Goal: Task Accomplishment & Management: Manage account settings

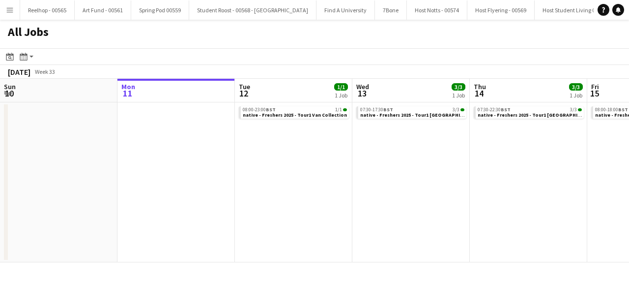
scroll to position [0, 430]
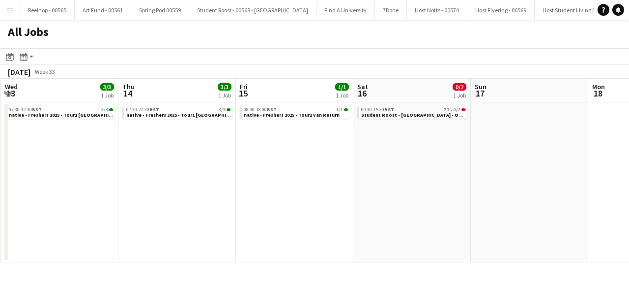
scroll to position [0, 351]
click at [430, 116] on span "Student Roost - [GEOGRAPHIC_DATA] - On-16926" at bounding box center [419, 115] width 115 height 6
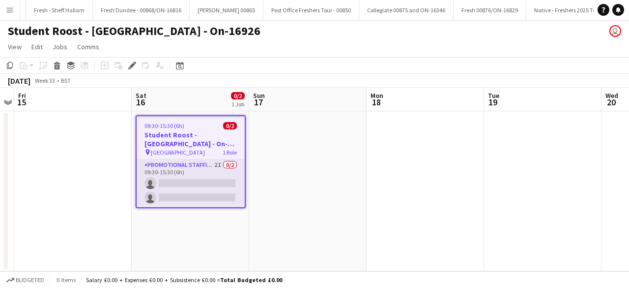
scroll to position [0, 14885]
click at [199, 182] on app-card-role "Promotional Staffing (Brand Ambassadors) 2I 0/2 09:30-15:30 (6h) single-neutral…" at bounding box center [191, 183] width 108 height 48
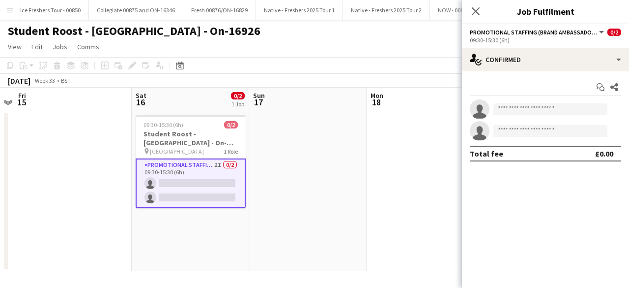
click at [536, 72] on div "Start chat Share single-neutral-actions single-neutral-actions Total fee £0.00" at bounding box center [545, 120] width 167 height 98
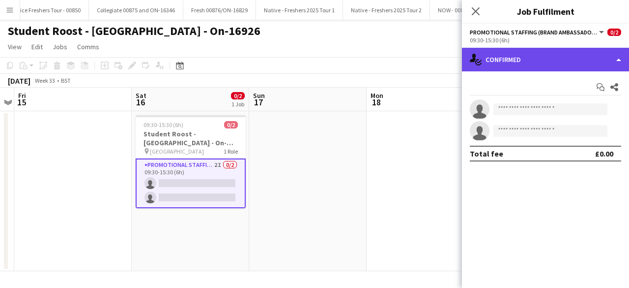
click at [565, 60] on div "single-neutral-actions-check-2 Confirmed" at bounding box center [545, 60] width 167 height 24
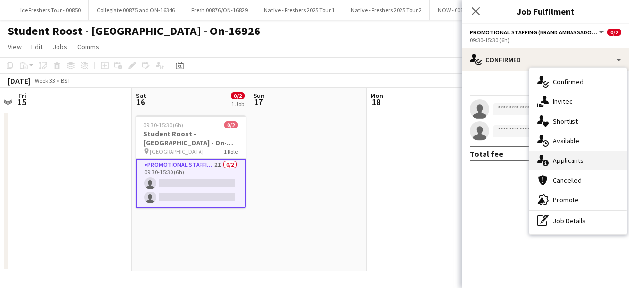
click at [586, 158] on div "single-neutral-actions-information Applicants" at bounding box center [578, 160] width 97 height 20
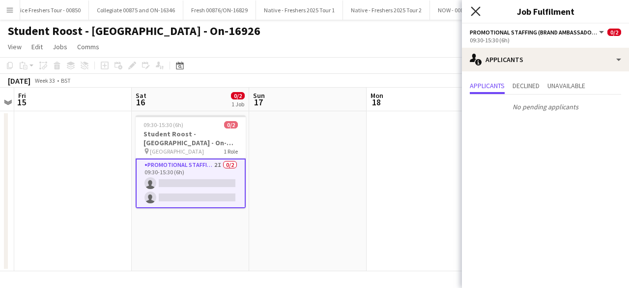
click at [476, 9] on icon "Close pop-in" at bounding box center [475, 10] width 9 height 9
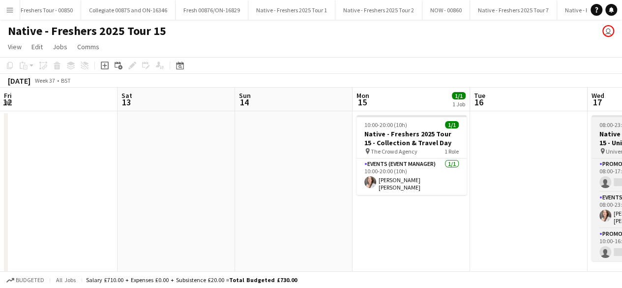
scroll to position [0, 275]
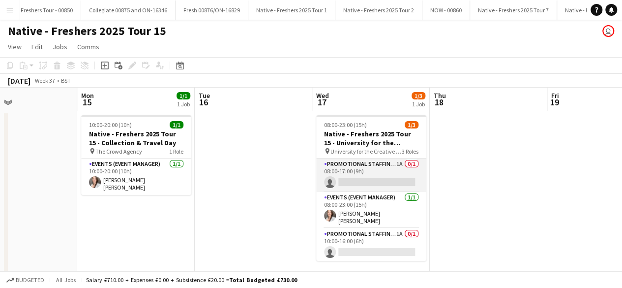
click at [384, 171] on app-card-role "Promotional Staffing (Brand Ambassadors) 1A 0/1 08:00-17:00 (9h) single-neutral…" at bounding box center [371, 174] width 110 height 33
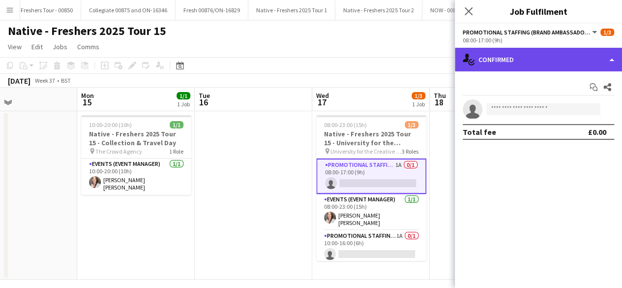
click at [575, 62] on div "single-neutral-actions-check-2 Confirmed" at bounding box center [538, 60] width 167 height 24
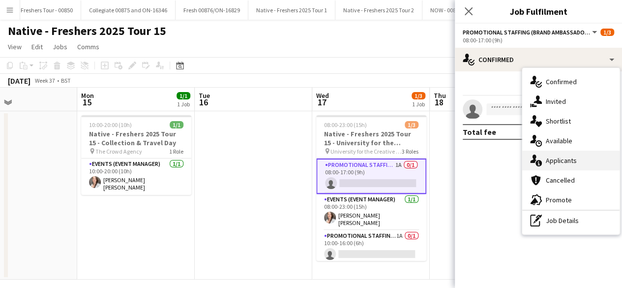
click at [578, 164] on div "single-neutral-actions-information Applicants" at bounding box center [570, 160] width 97 height 20
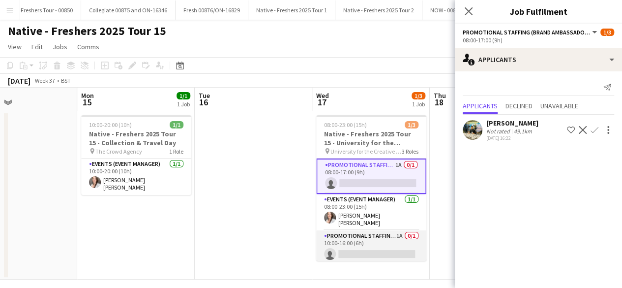
click at [376, 244] on app-card-role "Promotional Staffing (Brand Ambassadors) 1A 0/1 10:00-16:00 (6h) single-neutral…" at bounding box center [371, 246] width 110 height 33
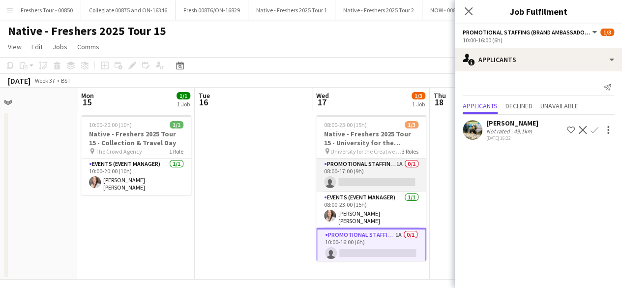
click at [384, 179] on app-card-role "Promotional Staffing (Brand Ambassadors) 1A 0/1 08:00-17:00 (9h) single-neutral…" at bounding box center [371, 174] width 110 height 33
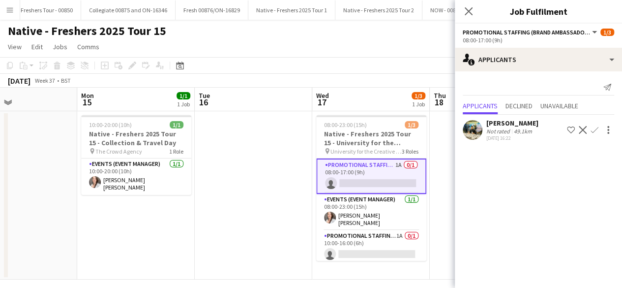
click at [595, 129] on app-icon "Confirm" at bounding box center [595, 130] width 8 height 8
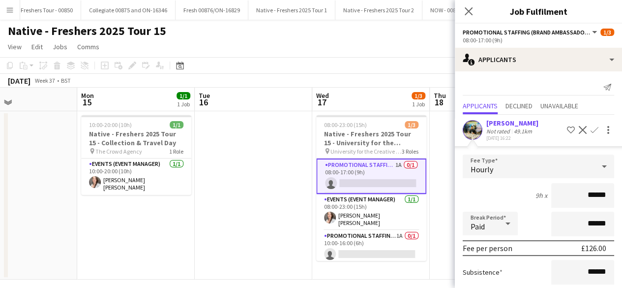
scroll to position [86, 0]
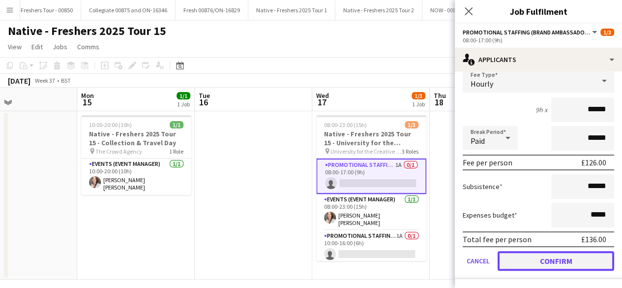
click at [542, 262] on button "Confirm" at bounding box center [556, 261] width 117 height 20
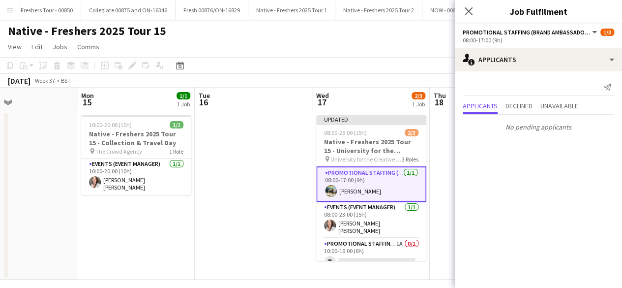
scroll to position [0, 0]
click at [465, 11] on icon "Close pop-in" at bounding box center [468, 10] width 9 height 9
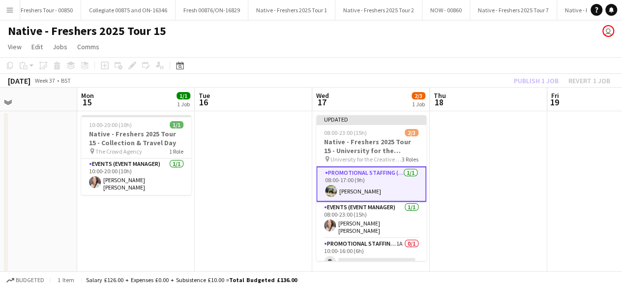
click at [484, 180] on app-date-cell at bounding box center [489, 195] width 118 height 168
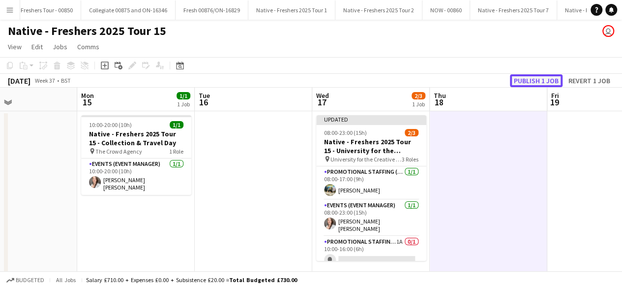
click at [528, 82] on button "Publish 1 job" at bounding box center [536, 80] width 53 height 13
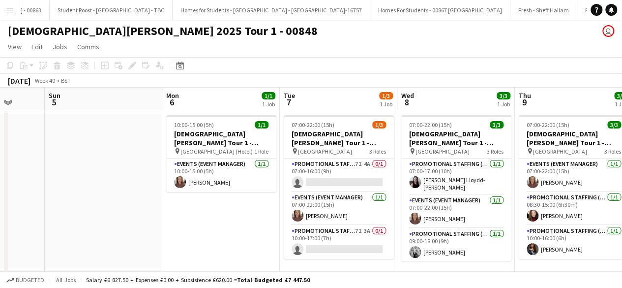
scroll to position [0, 308]
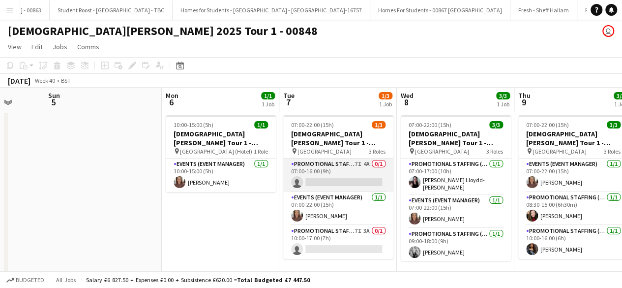
click at [331, 173] on app-card-role "Promotional Staffing (Brand Ambassadors) 7I 4A 0/1 07:00-16:00 (9h) single-neut…" at bounding box center [338, 174] width 110 height 33
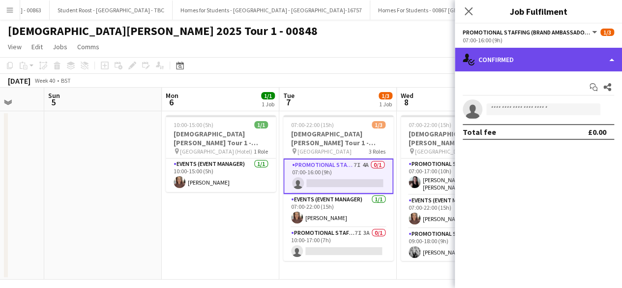
click at [556, 68] on div "single-neutral-actions-check-2 Confirmed" at bounding box center [538, 60] width 167 height 24
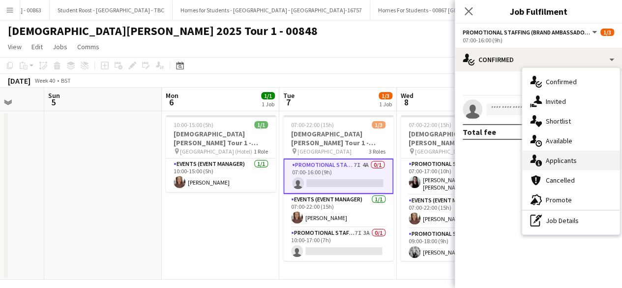
click at [572, 162] on div "single-neutral-actions-information Applicants" at bounding box center [570, 160] width 97 height 20
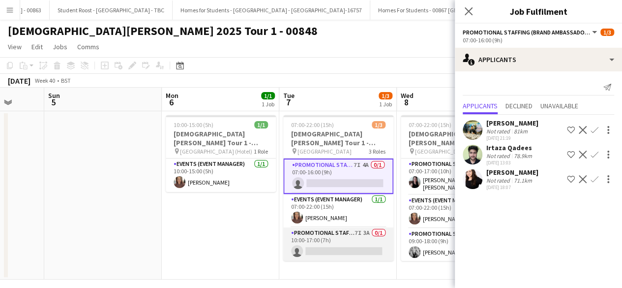
click at [350, 246] on app-card-role "Promotional Staffing (Brand Ambassadors) 7I 3A 0/1 10:00-17:00 (7h) single-neut…" at bounding box center [338, 243] width 110 height 33
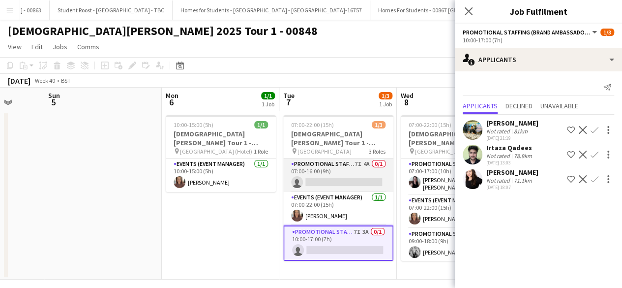
click at [347, 182] on app-card-role "Promotional Staffing (Brand Ambassadors) 7I 4A 0/1 07:00-16:00 (9h) single-neut…" at bounding box center [338, 174] width 110 height 33
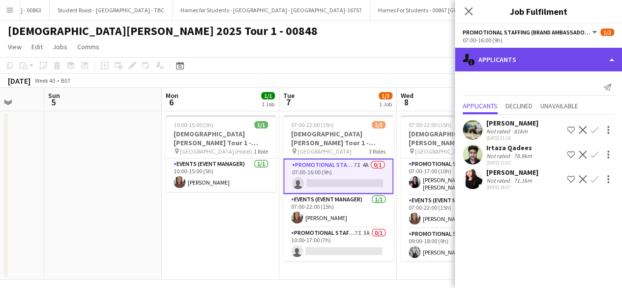
click at [558, 61] on div "single-neutral-actions-information Applicants" at bounding box center [538, 60] width 167 height 24
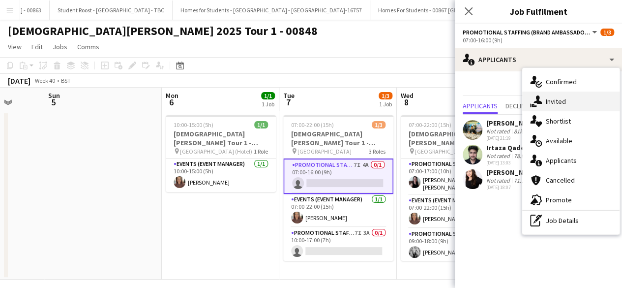
click at [575, 105] on div "single-neutral-actions-share-1 Invited" at bounding box center [570, 101] width 97 height 20
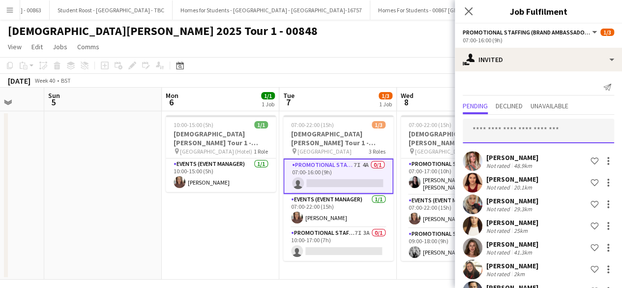
click at [516, 125] on input "text" at bounding box center [538, 131] width 151 height 25
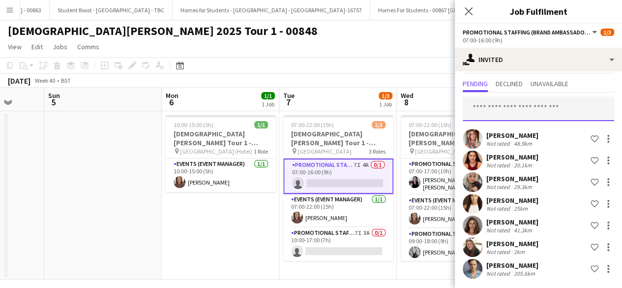
scroll to position [0, 0]
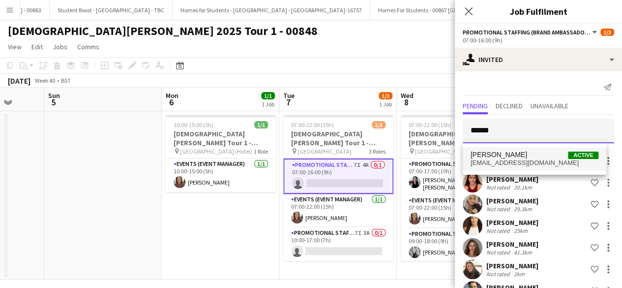
type input "******"
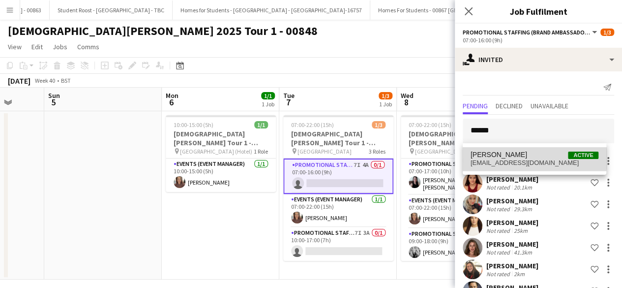
click at [530, 151] on span "Nimrit Batth Active" at bounding box center [535, 154] width 128 height 8
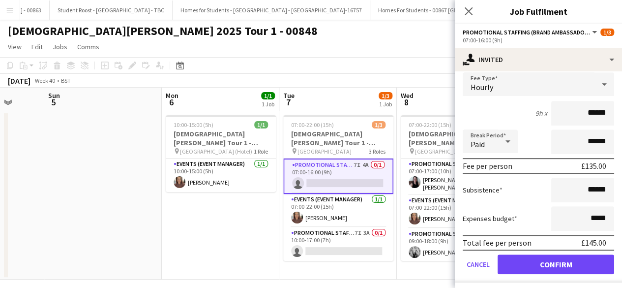
scroll to position [267, 0]
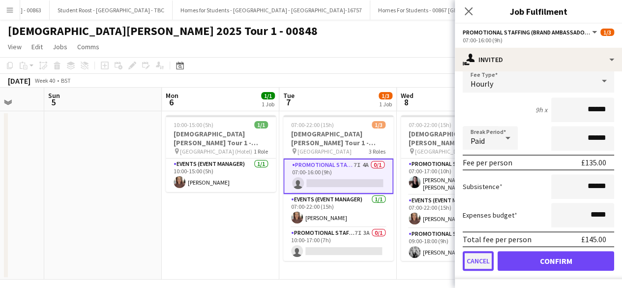
click at [467, 258] on button "Cancel" at bounding box center [478, 261] width 31 height 20
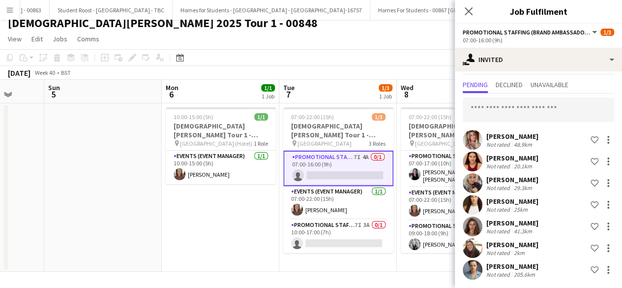
scroll to position [0, 0]
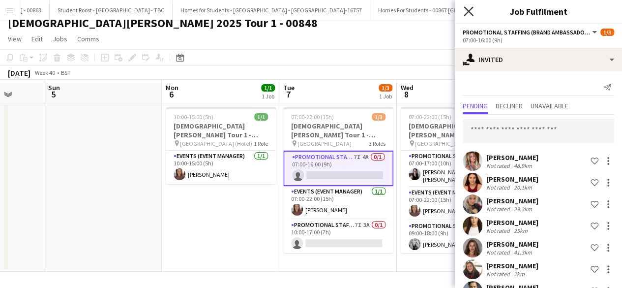
click at [470, 10] on icon at bounding box center [468, 10] width 9 height 9
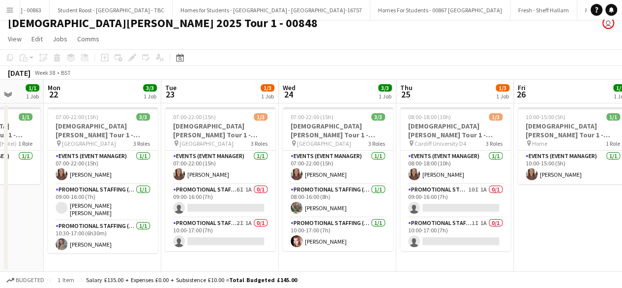
scroll to position [0, 291]
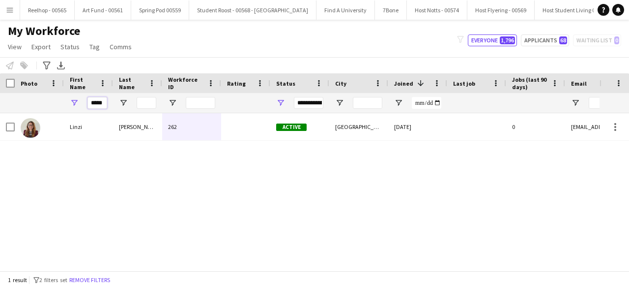
click at [102, 101] on input "*****" at bounding box center [98, 103] width 20 height 12
type input "*"
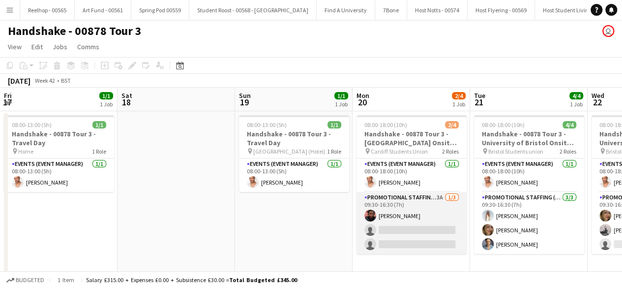
scroll to position [0, 288]
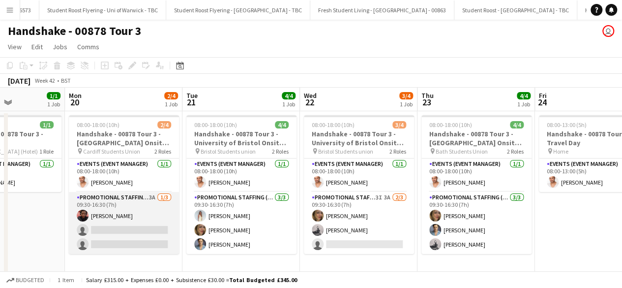
click at [151, 216] on app-card-role "Promotional Staffing (Brand Ambassadors) 3A [DATE] 09:30-16:30 (7h) [PERSON_NAM…" at bounding box center [124, 223] width 110 height 62
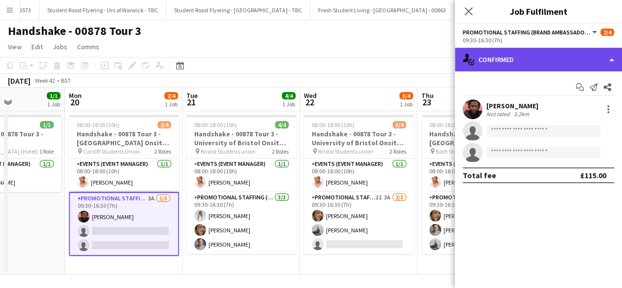
click at [548, 69] on div "single-neutral-actions-check-2 Confirmed" at bounding box center [538, 60] width 167 height 24
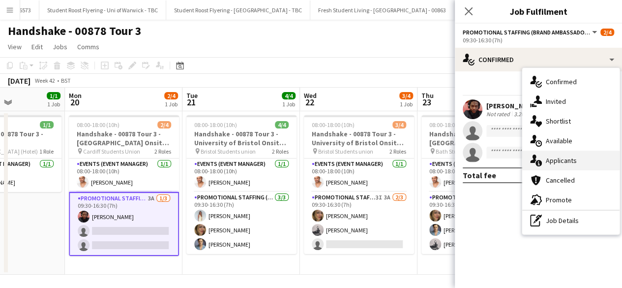
click at [560, 162] on div "single-neutral-actions-information Applicants" at bounding box center [570, 160] width 97 height 20
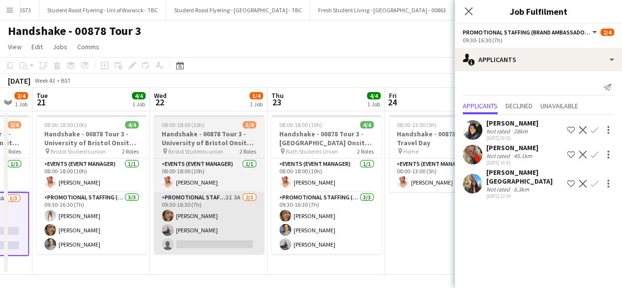
scroll to position [0, 438]
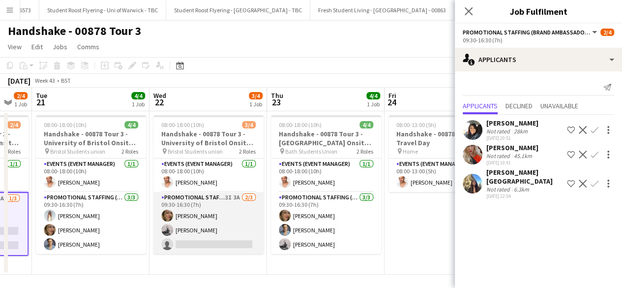
click at [220, 226] on app-card-role "Promotional Staffing (Brand Ambassadors) 3I 3A [DATE] 09:30-16:30 (7h) [PERSON_…" at bounding box center [208, 223] width 110 height 62
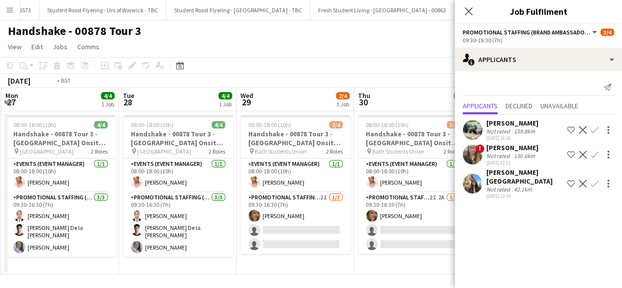
scroll to position [0, 259]
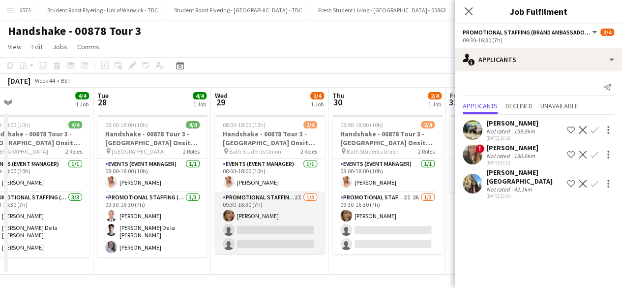
click at [273, 220] on app-card-role "Promotional Staffing (Brand Ambassadors) 2I [DATE] 09:30-16:30 (7h) [PERSON_NAM…" at bounding box center [270, 223] width 110 height 62
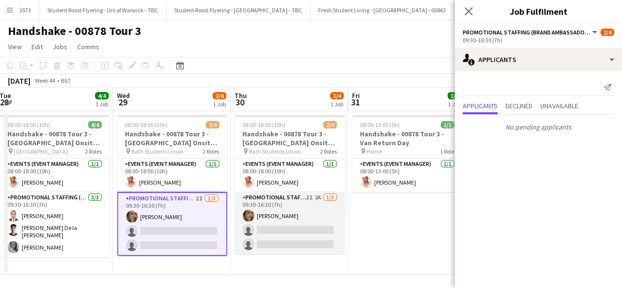
click at [325, 216] on app-card-role "Promotional Staffing (Brand Ambassadors) 2I 2A [DATE] 09:30-16:30 (7h) [PERSON_…" at bounding box center [290, 223] width 110 height 62
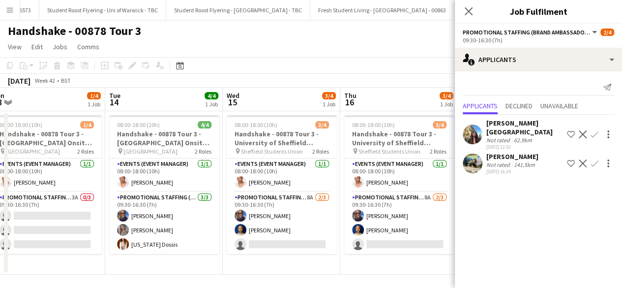
scroll to position [0, 247]
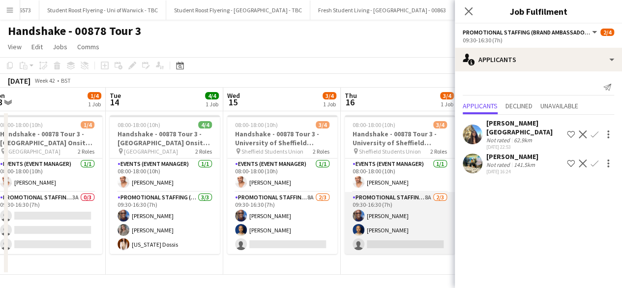
click at [397, 216] on app-card-role "Promotional Staffing (Brand Ambassadors) 8A [DATE] 09:30-16:30 (7h) [PERSON_NAM…" at bounding box center [400, 223] width 110 height 62
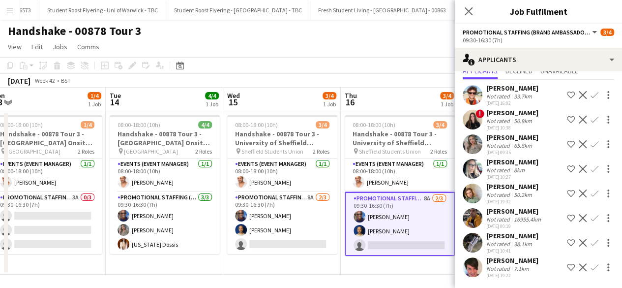
scroll to position [0, 0]
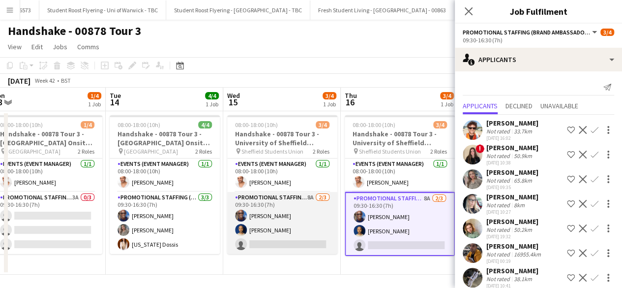
click at [268, 206] on app-card-role "Promotional Staffing (Brand Ambassadors) 8A [DATE] 09:30-16:30 (7h) [PERSON_NAM…" at bounding box center [282, 223] width 110 height 62
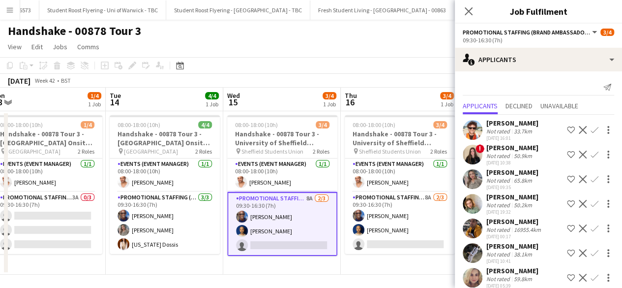
scroll to position [35, 0]
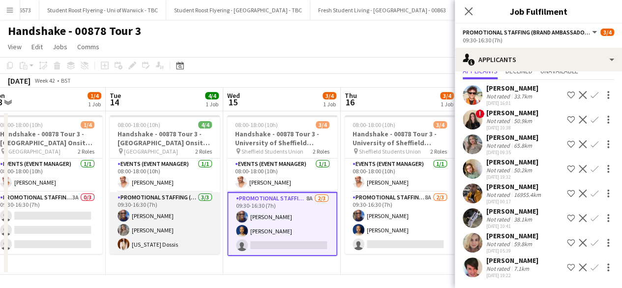
click at [186, 219] on app-card-role "Promotional Staffing (Brand Ambassadors) [DATE] 09:30-16:30 (7h) [PERSON_NAME] …" at bounding box center [165, 223] width 110 height 62
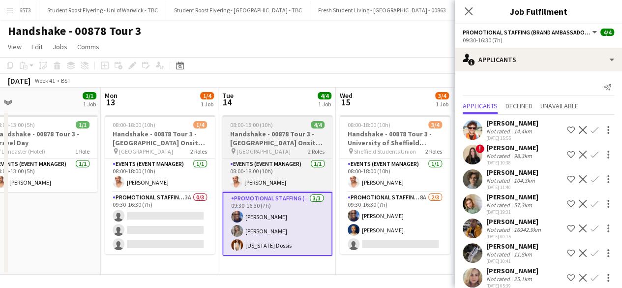
scroll to position [0, 251]
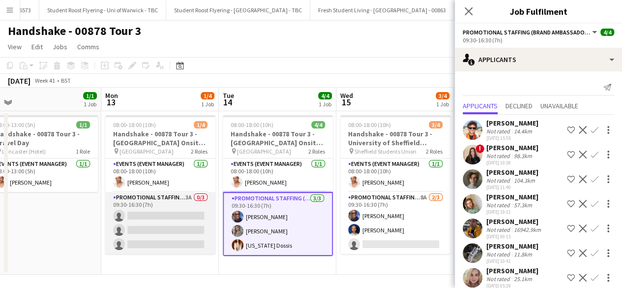
click at [172, 221] on app-card-role "Promotional Staffing (Brand Ambassadors) 3A 0/3 09:30-16:30 (7h) single-neutral…" at bounding box center [160, 223] width 110 height 62
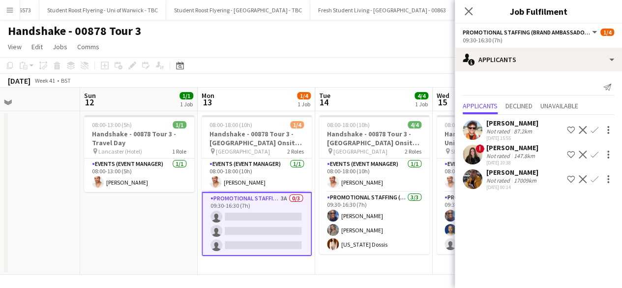
scroll to position [0, 405]
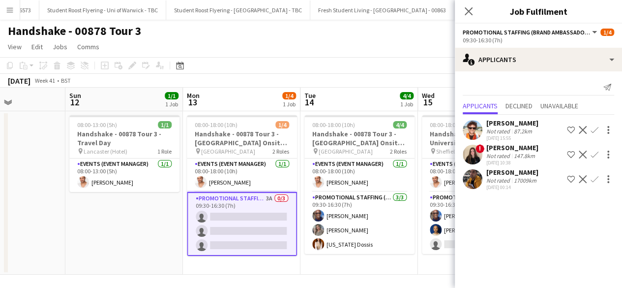
click at [593, 178] on app-icon "Confirm" at bounding box center [595, 179] width 8 height 8
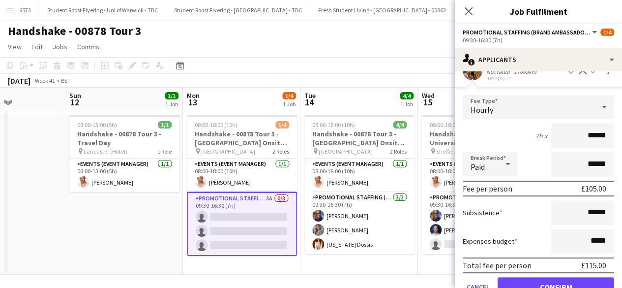
scroll to position [132, 0]
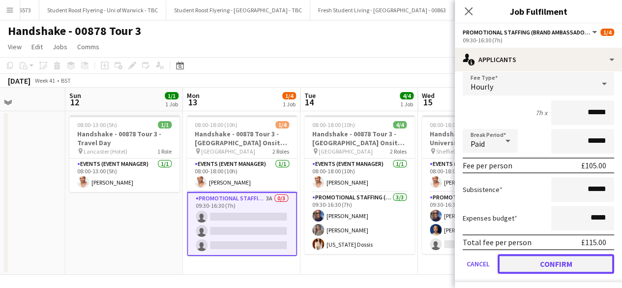
click at [554, 264] on button "Confirm" at bounding box center [556, 264] width 117 height 20
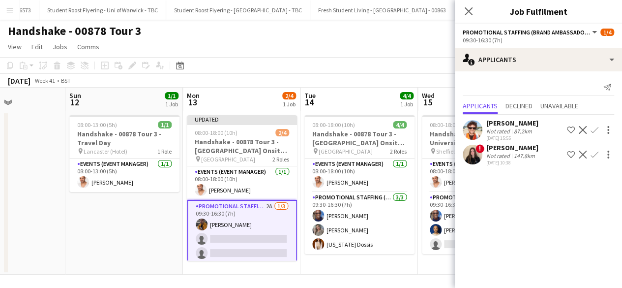
scroll to position [0, 0]
click at [466, 7] on icon "Close pop-in" at bounding box center [468, 10] width 9 height 9
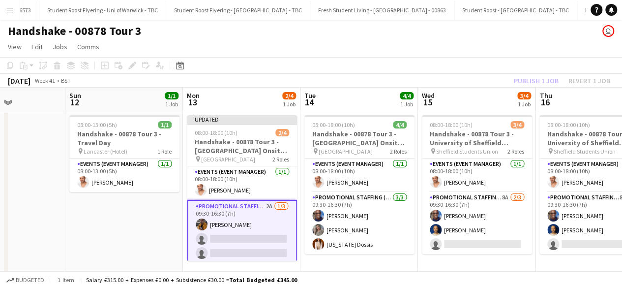
click at [130, 213] on app-date-cell "08:00-13:00 (5h) 1/1 Handshake - 00878 Tour 3 - Travel Day pin [GEOGRAPHIC_DATA…" at bounding box center [124, 192] width 118 height 163
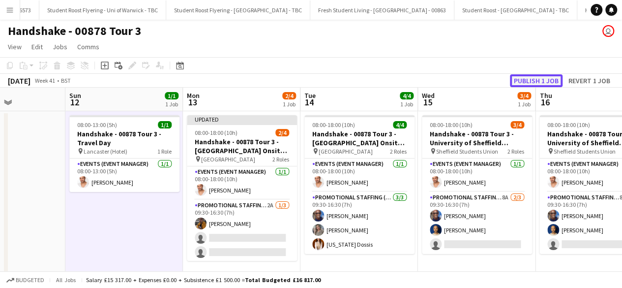
click at [537, 78] on button "Publish 1 job" at bounding box center [536, 80] width 53 height 13
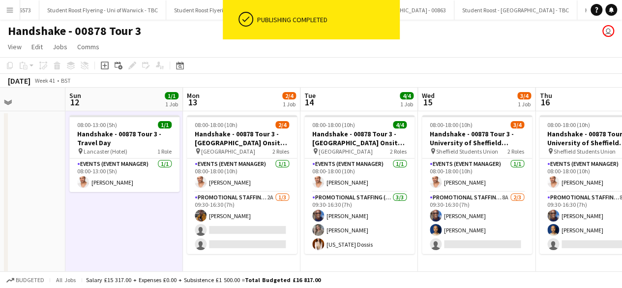
click at [236, 214] on app-card-role "Promotional Staffing (Brand Ambassadors) 2A [DATE] 09:30-16:30 (7h) [PERSON_NAM…" at bounding box center [242, 223] width 110 height 62
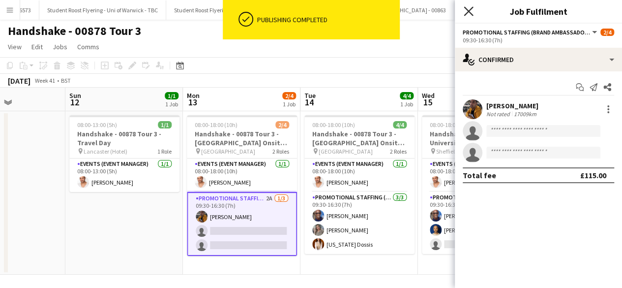
click at [469, 13] on icon "Close pop-in" at bounding box center [468, 10] width 9 height 9
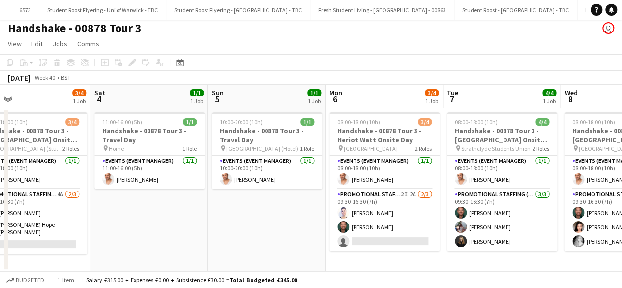
scroll to position [0, 380]
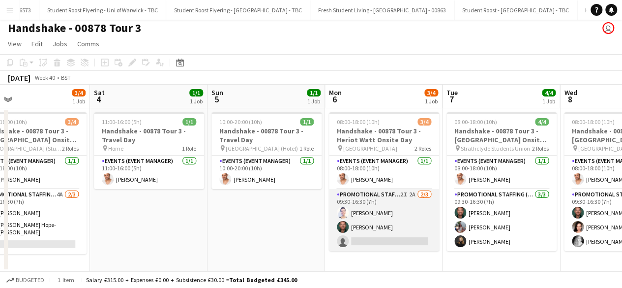
click at [403, 216] on app-card-role "Promotional Staffing (Brand Ambassadors) 2I 2A [DATE] 09:30-16:30 (7h) [PERSON_…" at bounding box center [384, 220] width 110 height 62
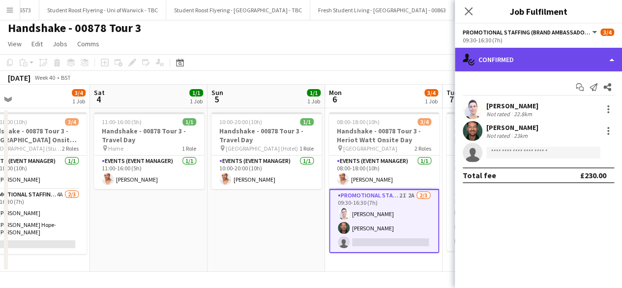
click at [532, 57] on div "single-neutral-actions-check-2 Confirmed" at bounding box center [538, 60] width 167 height 24
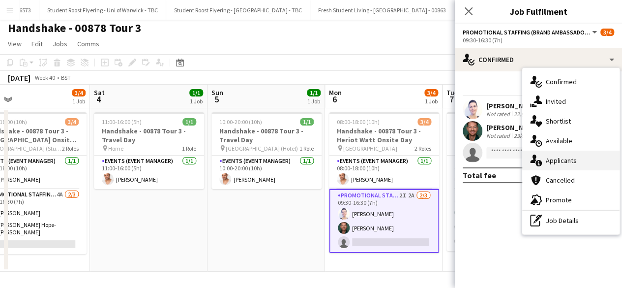
click at [560, 155] on div "single-neutral-actions-information Applicants" at bounding box center [570, 160] width 97 height 20
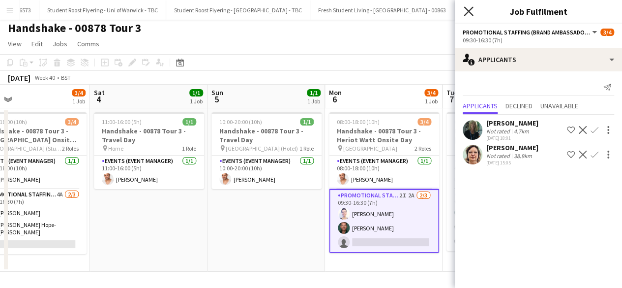
click at [470, 12] on icon at bounding box center [468, 10] width 9 height 9
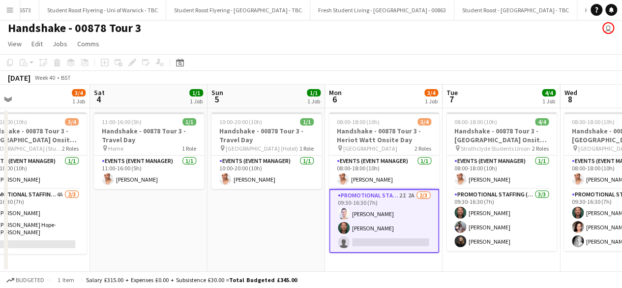
scroll to position [0, 267]
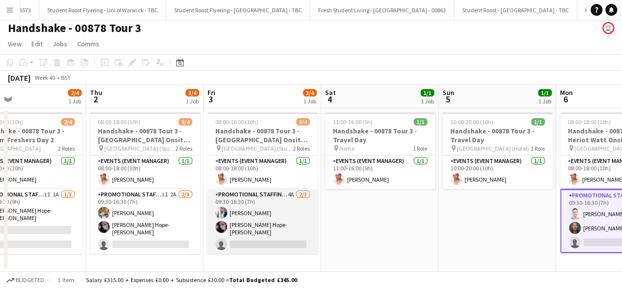
click at [287, 219] on app-card-role "Promotional Staffing (Brand Ambassadors) 4A [DATE] 09:30-16:30 (7h) [PERSON_NAM…" at bounding box center [263, 221] width 110 height 65
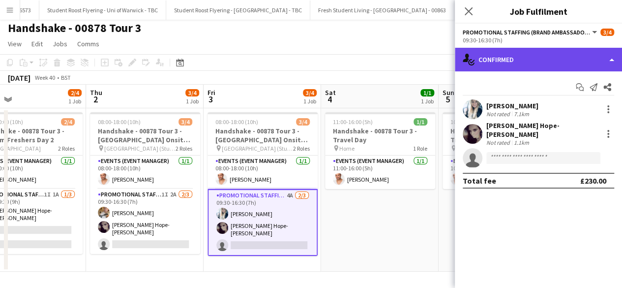
click at [556, 64] on div "single-neutral-actions-check-2 Confirmed" at bounding box center [538, 60] width 167 height 24
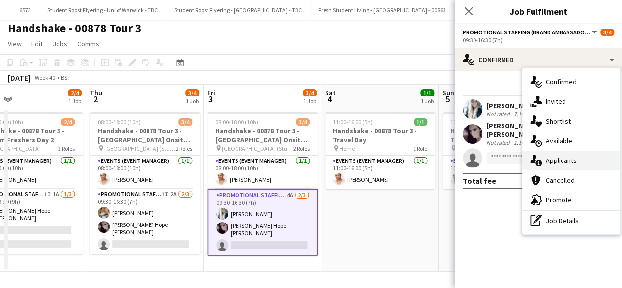
click at [567, 155] on div "single-neutral-actions-information Applicants" at bounding box center [570, 160] width 97 height 20
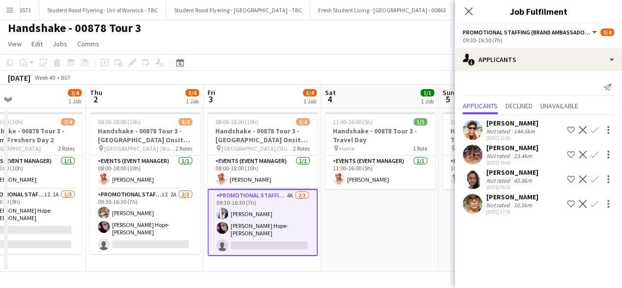
click at [469, 202] on app-user-avatar at bounding box center [473, 204] width 20 height 20
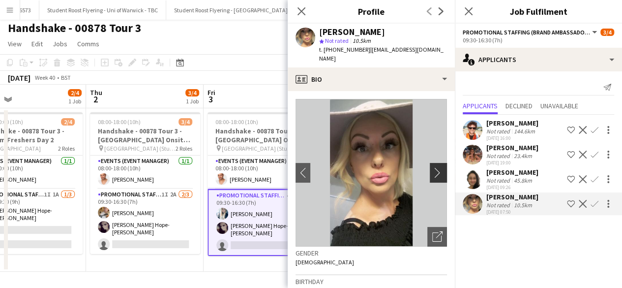
click at [432, 167] on app-icon "chevron-right" at bounding box center [439, 172] width 15 height 10
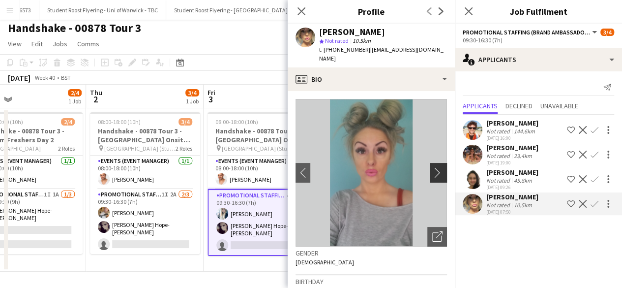
click at [432, 167] on app-icon "chevron-right" at bounding box center [439, 172] width 15 height 10
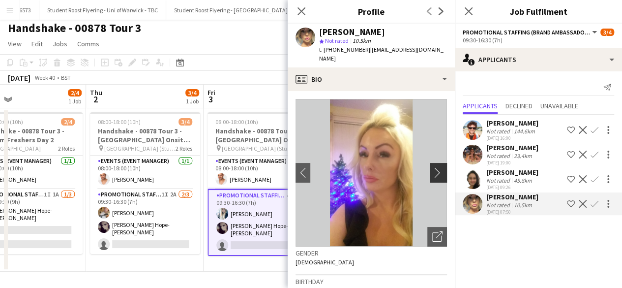
click at [432, 167] on app-icon "chevron-right" at bounding box center [439, 172] width 15 height 10
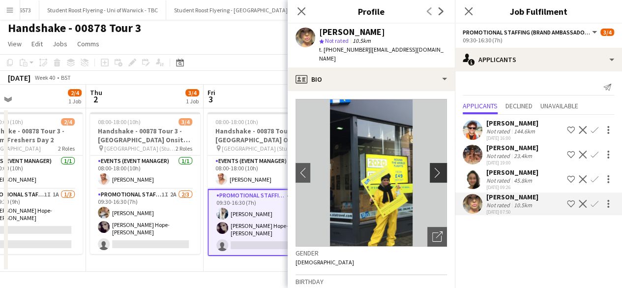
click at [432, 167] on app-icon "chevron-right" at bounding box center [439, 172] width 15 height 10
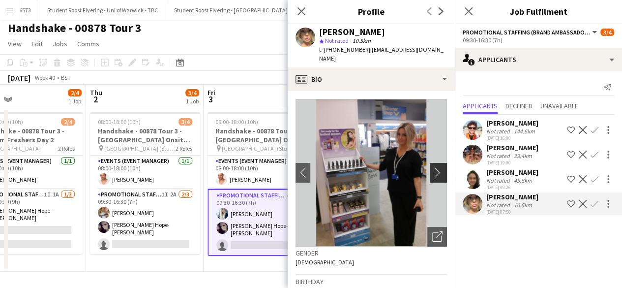
click at [432, 167] on app-icon "chevron-right" at bounding box center [439, 172] width 15 height 10
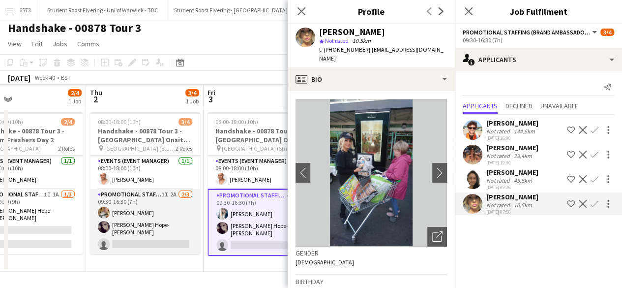
click at [161, 213] on app-card-role "Promotional Staffing (Brand Ambassadors) 1I 2A [DATE] 09:30-16:30 (7h) [PERSON_…" at bounding box center [145, 221] width 110 height 65
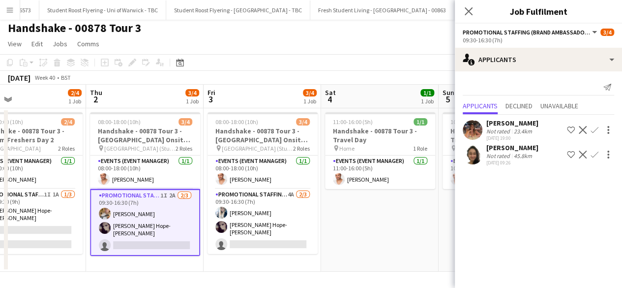
click at [480, 126] on app-user-avatar at bounding box center [473, 130] width 20 height 20
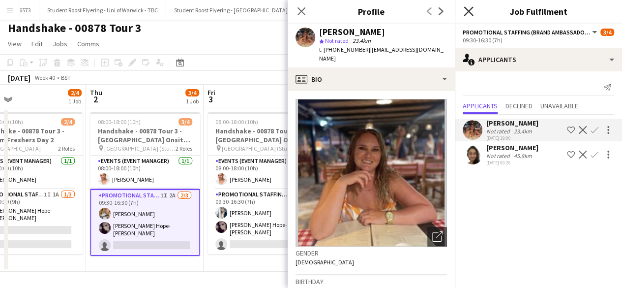
click at [470, 7] on icon "Close pop-in" at bounding box center [468, 10] width 9 height 9
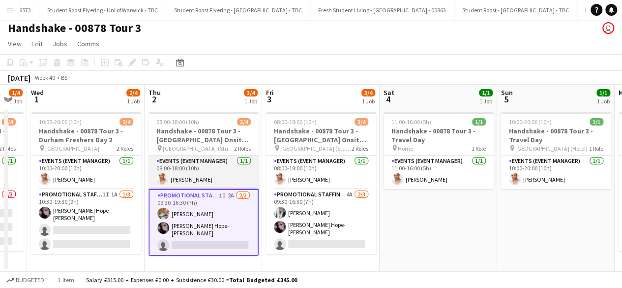
scroll to position [0, 304]
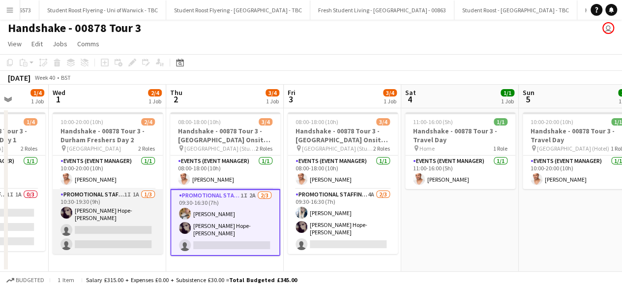
click at [111, 224] on app-card-role "Promotional Staffing (Brand Ambassadors) 1I 1A [DATE] 10:30-19:30 (9h) [PERSON_…" at bounding box center [108, 221] width 110 height 65
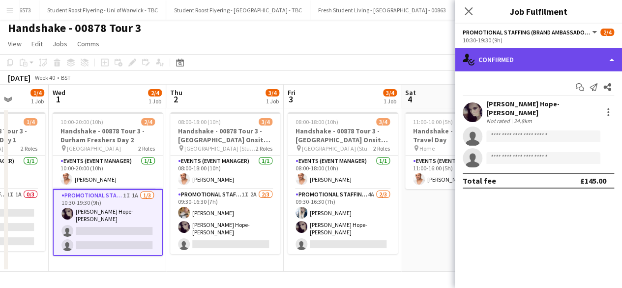
click at [553, 64] on div "single-neutral-actions-check-2 Confirmed" at bounding box center [538, 60] width 167 height 24
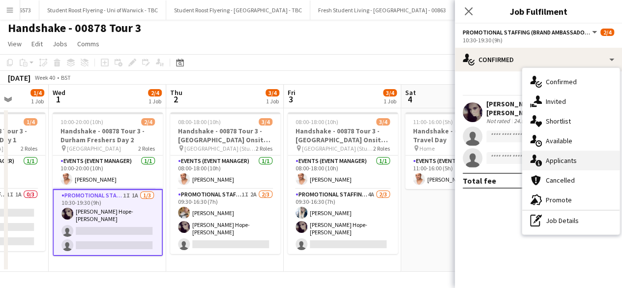
click at [580, 156] on div "single-neutral-actions-information Applicants" at bounding box center [570, 160] width 97 height 20
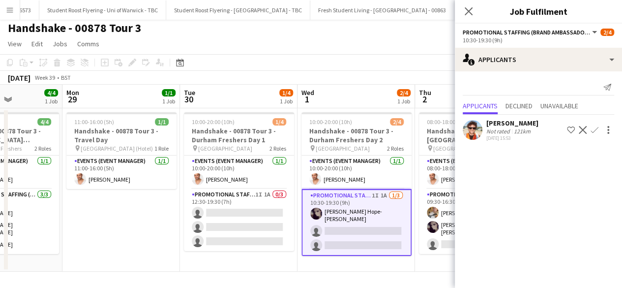
scroll to position [0, 290]
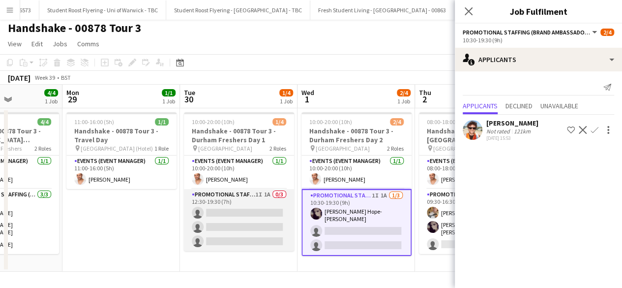
click at [250, 206] on app-card-role "Promotional Staffing (Brand Ambassadors) 1I 1A 0/3 12:30-19:30 (7h) single-neut…" at bounding box center [239, 220] width 110 height 62
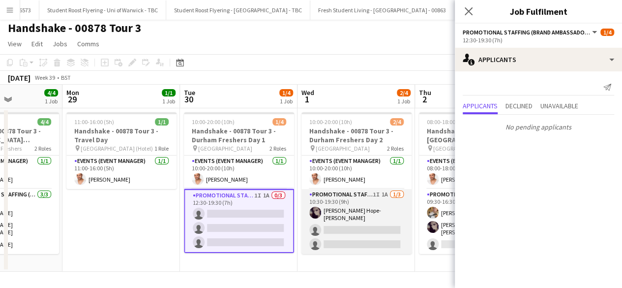
click at [337, 205] on app-card-role "Promotional Staffing (Brand Ambassadors) 1I 1A [DATE] 10:30-19:30 (9h) [PERSON_…" at bounding box center [356, 221] width 110 height 65
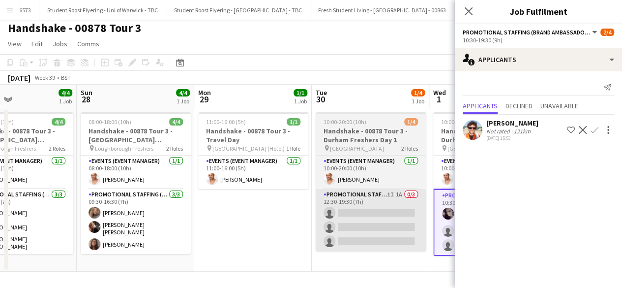
scroll to position [0, 275]
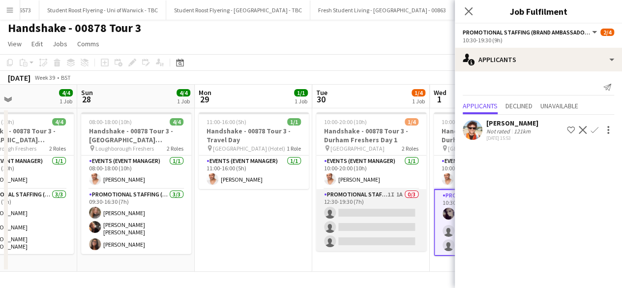
click at [372, 217] on app-card-role "Promotional Staffing (Brand Ambassadors) 1I 1A 0/3 12:30-19:30 (7h) single-neut…" at bounding box center [371, 220] width 110 height 62
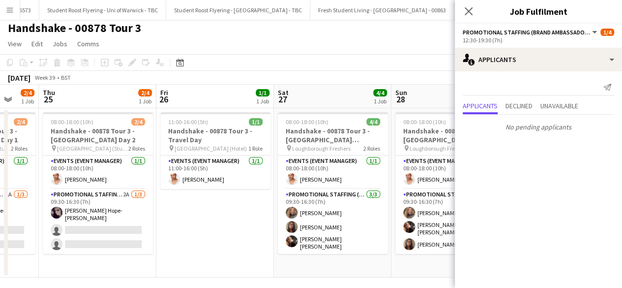
scroll to position [0, 245]
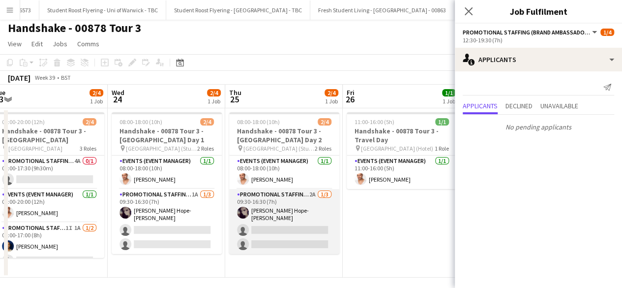
click at [298, 226] on app-card-role "Promotional Staffing (Brand Ambassadors) 2A [DATE] 09:30-16:30 (7h) [PERSON_NAM…" at bounding box center [284, 221] width 110 height 65
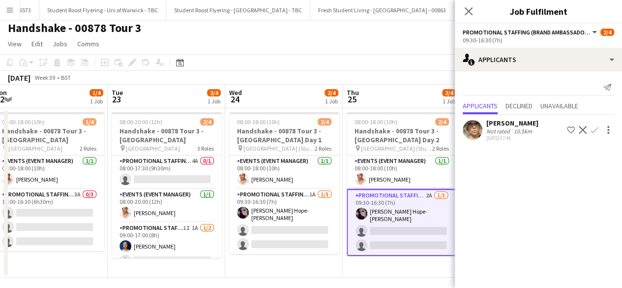
scroll to position [0, 281]
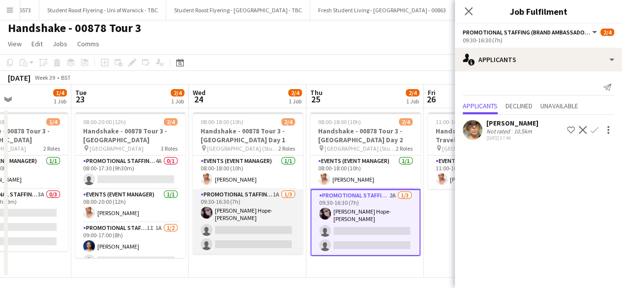
click at [265, 211] on app-card-role "Promotional Staffing (Brand Ambassadors) 1A [DATE] 09:30-16:30 (7h) [PERSON_NAM…" at bounding box center [248, 221] width 110 height 65
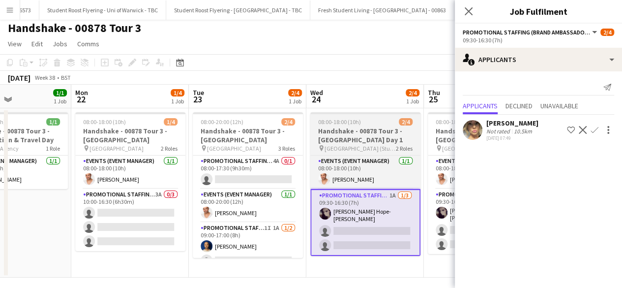
scroll to position [0, 203]
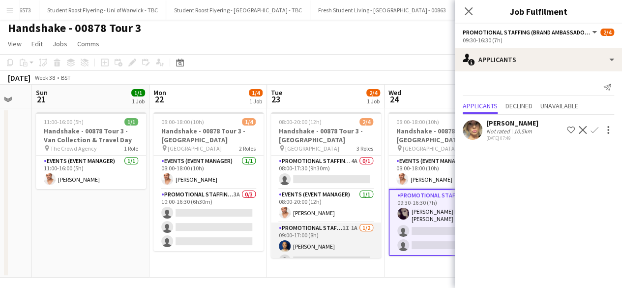
click at [303, 224] on app-card-role "Promotional Staffing (Brand Ambassadors) 1I 1A [DATE] 09:00-17:00 (8h) [PERSON_…" at bounding box center [326, 246] width 110 height 48
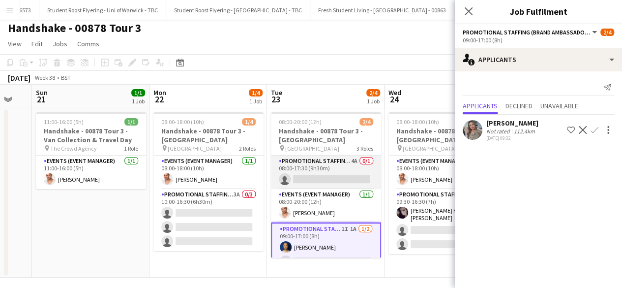
click at [315, 163] on app-card-role "Promotional Staffing (Brand Ambassadors) 4A 0/1 08:00-17:30 (9h30m) single-neut…" at bounding box center [326, 171] width 110 height 33
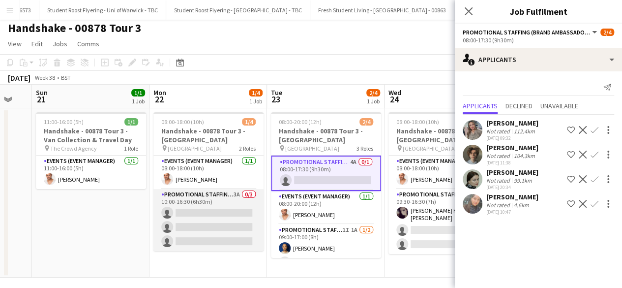
click at [237, 218] on app-card-role "Promotional Staffing (Brand Ambassadors) 3A 0/3 10:00-16:30 (6h30m) single-neut…" at bounding box center [208, 220] width 110 height 62
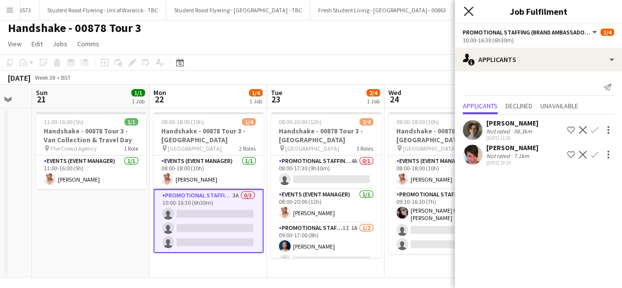
click at [470, 9] on icon at bounding box center [468, 10] width 9 height 9
